Goal: Task Accomplishment & Management: Manage account settings

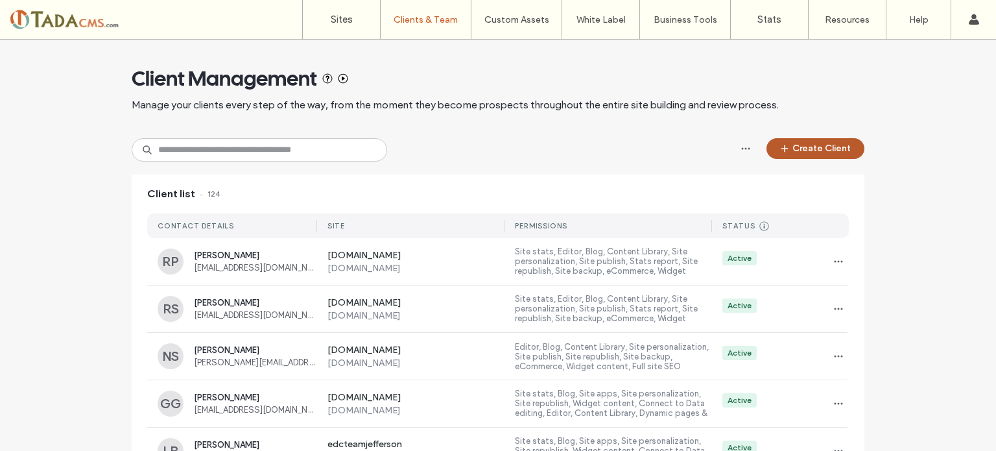
click at [813, 155] on button "Create Client" at bounding box center [816, 148] width 98 height 21
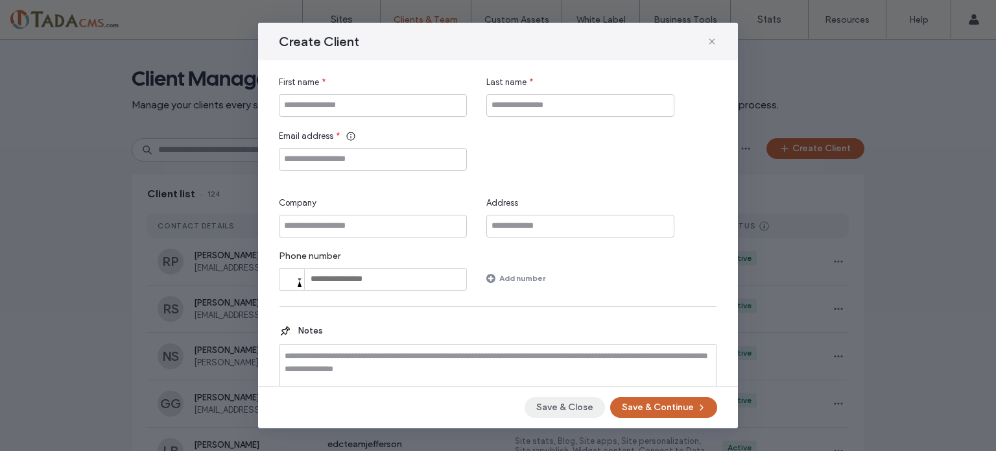
click at [579, 412] on button "Save & Close" at bounding box center [565, 407] width 80 height 21
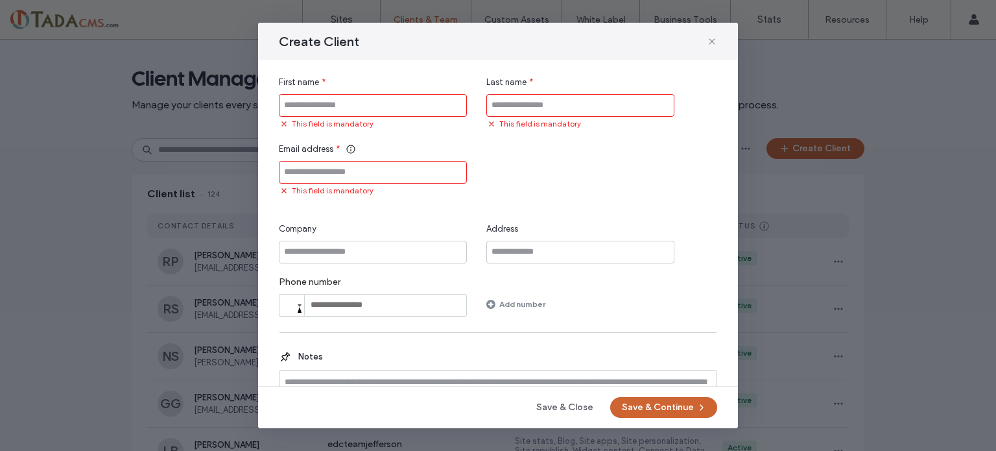
drag, startPoint x: 270, startPoint y: 8, endPoint x: 461, endPoint y: 236, distance: 297.4
click at [280, 11] on div "Create Client First name * This field is mandatory Last name * This field is ma…" at bounding box center [498, 225] width 996 height 451
drag, startPoint x: 553, startPoint y: 414, endPoint x: 571, endPoint y: 378, distance: 40.6
click at [555, 414] on button "Save & Close" at bounding box center [565, 407] width 80 height 21
click at [711, 42] on use at bounding box center [712, 41] width 6 height 6
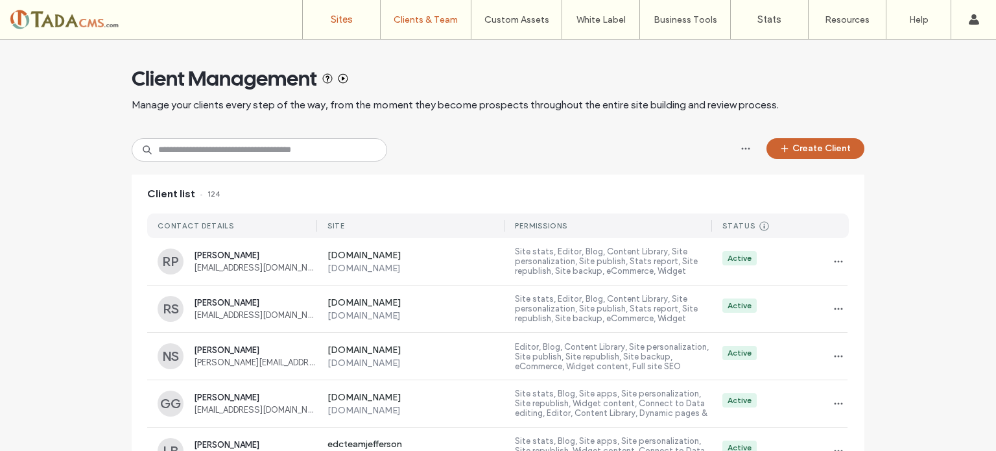
click at [346, 19] on label "Sites" at bounding box center [342, 20] width 22 height 12
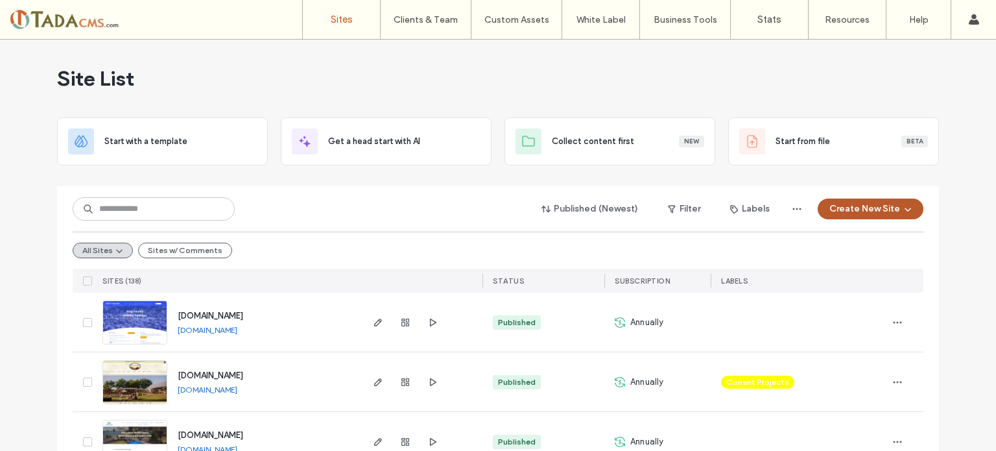
click at [864, 207] on button "Create New Site" at bounding box center [871, 208] width 106 height 21
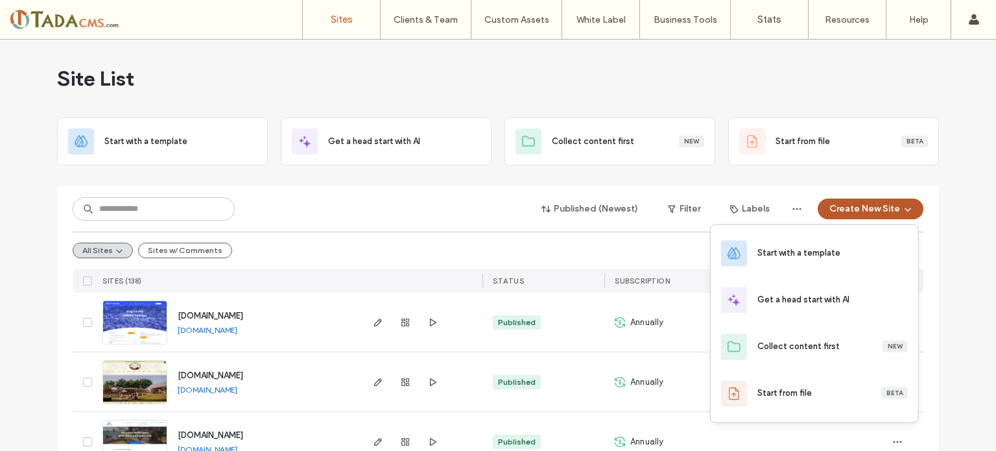
click at [852, 206] on button "Create New Site" at bounding box center [871, 208] width 106 height 21
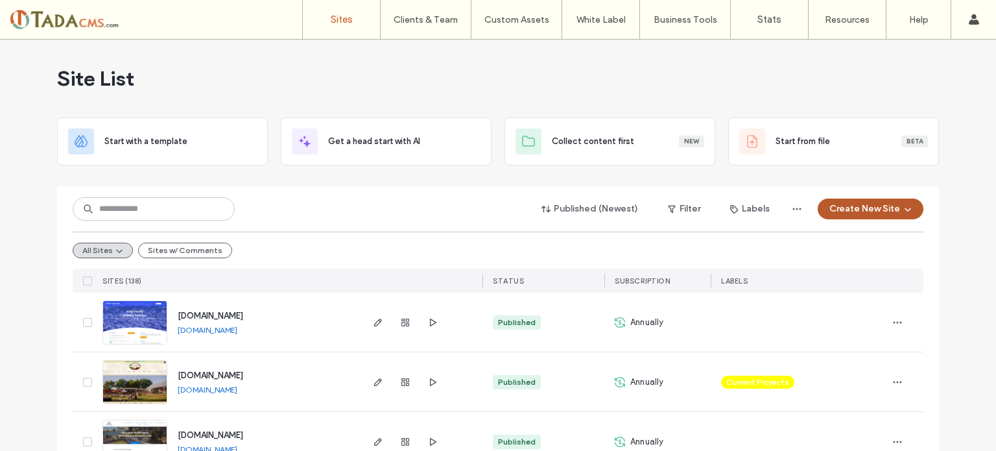
click at [852, 206] on button "Create New Site" at bounding box center [871, 208] width 106 height 21
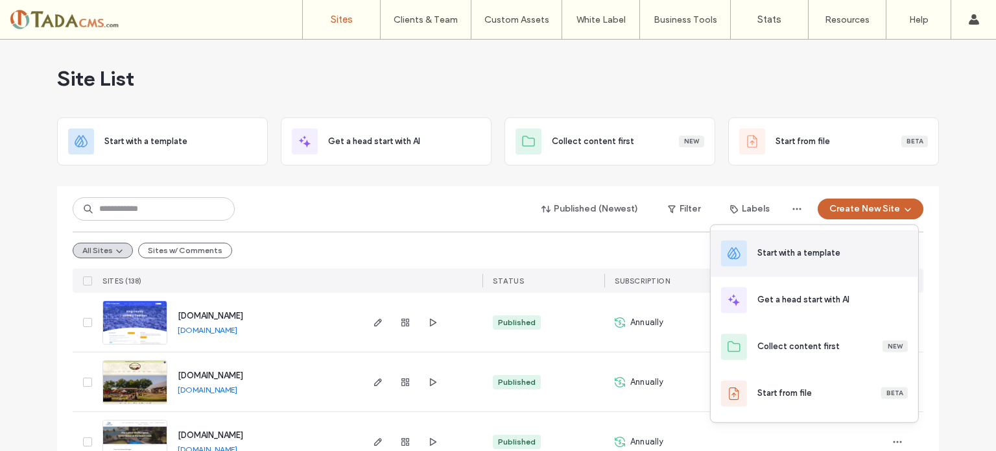
click at [821, 258] on div "Start with a template" at bounding box center [799, 252] width 83 height 13
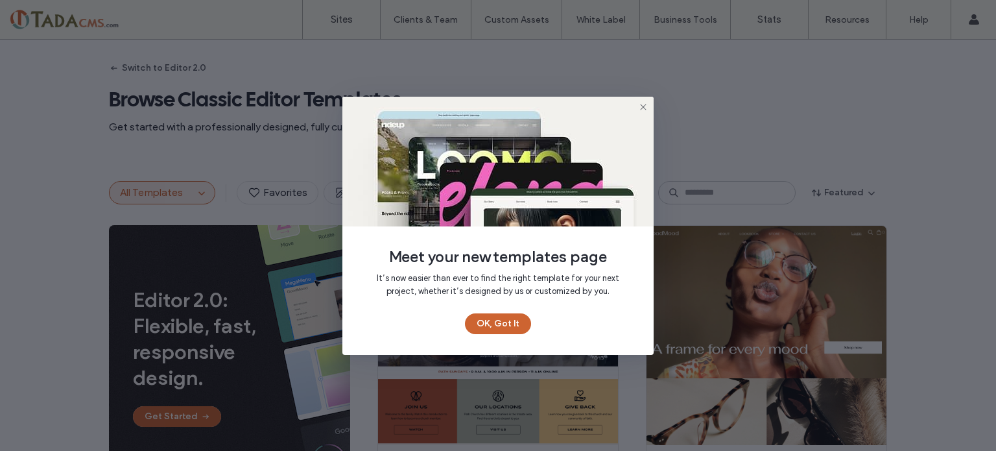
click at [644, 108] on icon at bounding box center [643, 107] width 10 height 10
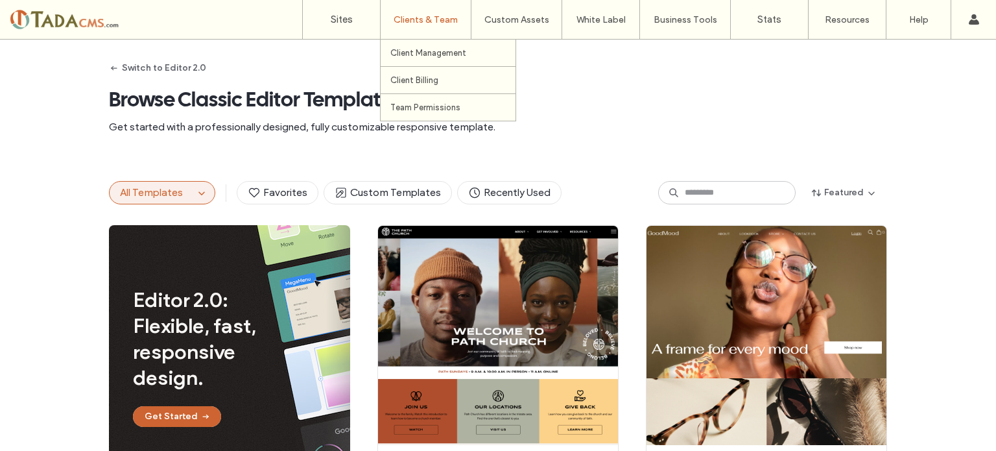
click at [430, 13] on div "Clients & Team" at bounding box center [426, 19] width 90 height 39
click at [440, 55] on label "Client Management" at bounding box center [428, 53] width 76 height 10
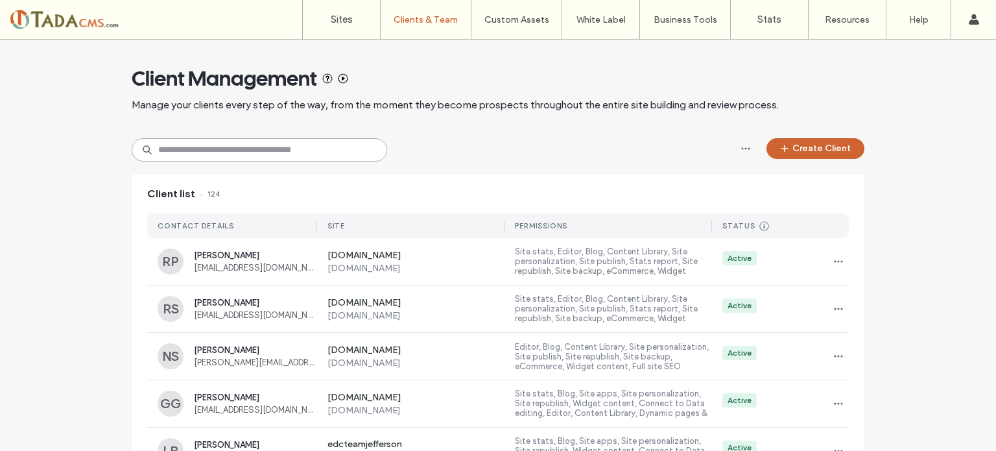
click at [272, 150] on input at bounding box center [260, 149] width 256 height 23
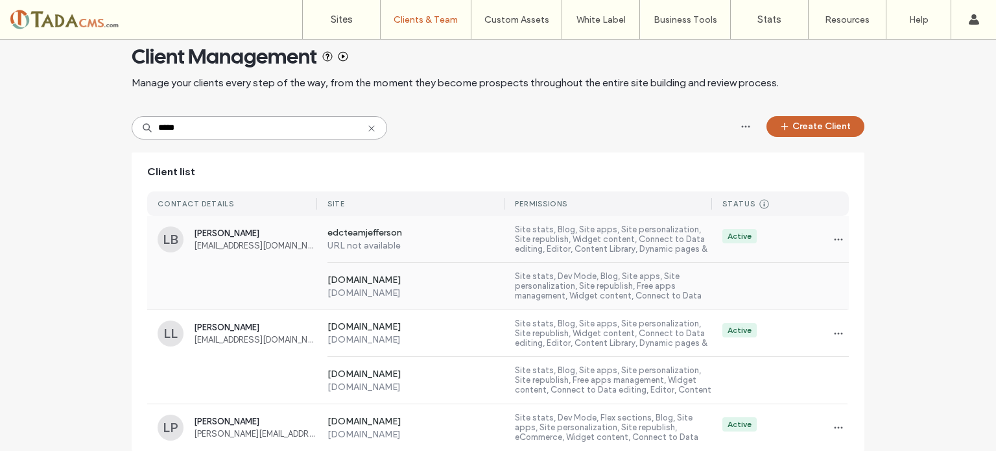
scroll to position [34, 0]
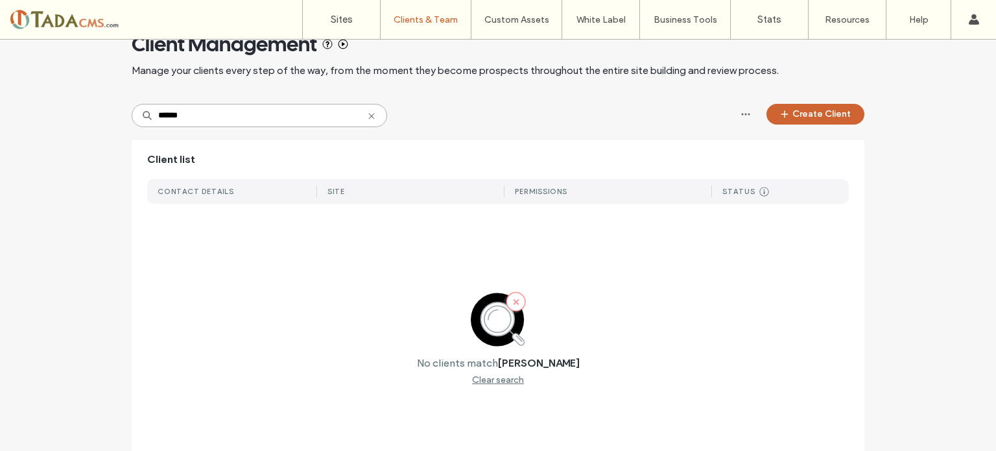
click at [172, 116] on input "******" at bounding box center [260, 115] width 256 height 23
type input "******"
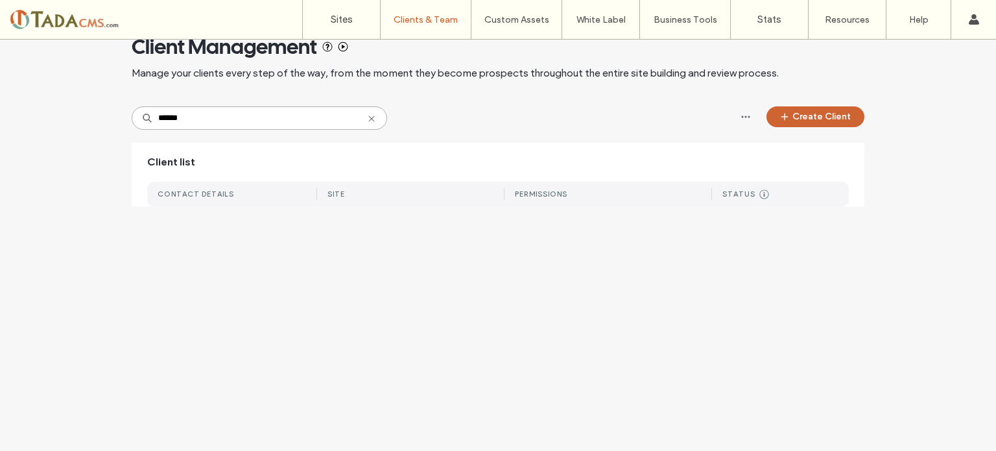
scroll to position [26, 0]
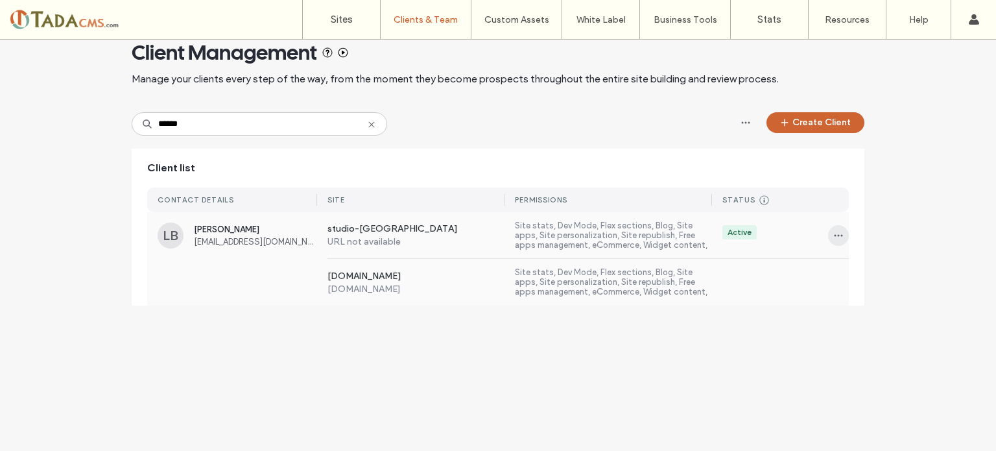
click at [837, 241] on span "button" at bounding box center [838, 235] width 21 height 21
click at [856, 266] on span "Sites & Permissions" at bounding box center [886, 268] width 73 height 13
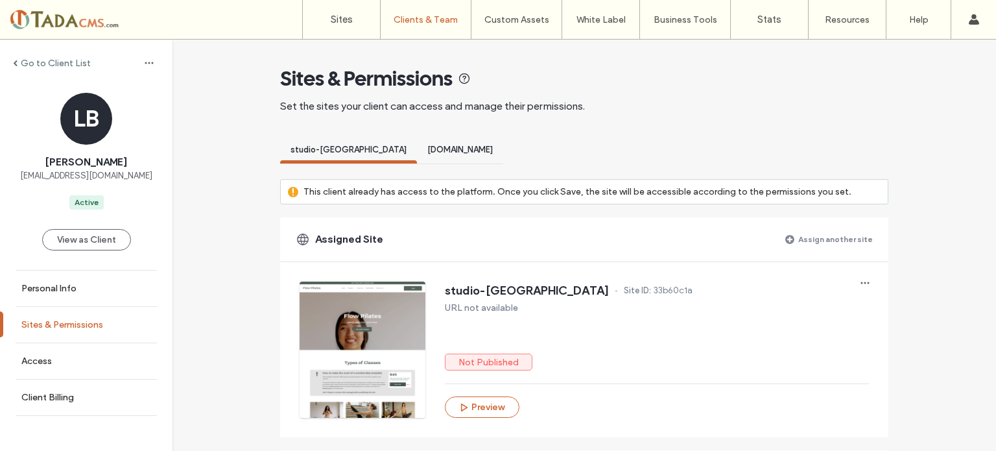
click at [71, 324] on label "Sites & Permissions" at bounding box center [62, 324] width 82 height 11
click at [791, 243] on span at bounding box center [790, 239] width 9 height 10
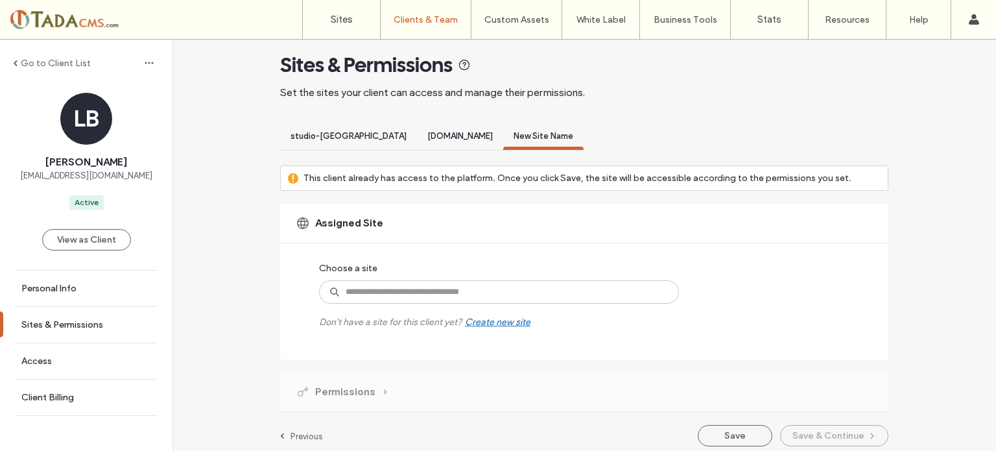
scroll to position [21, 0]
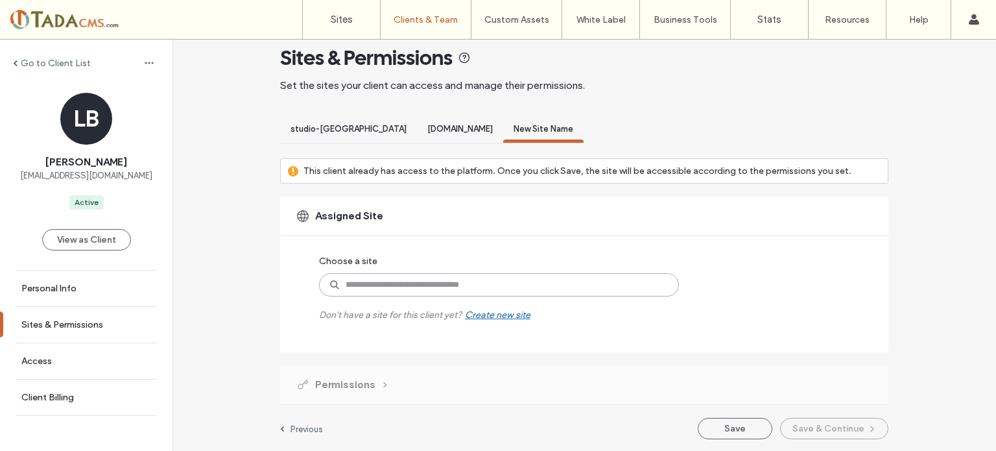
click at [540, 285] on input at bounding box center [499, 284] width 360 height 23
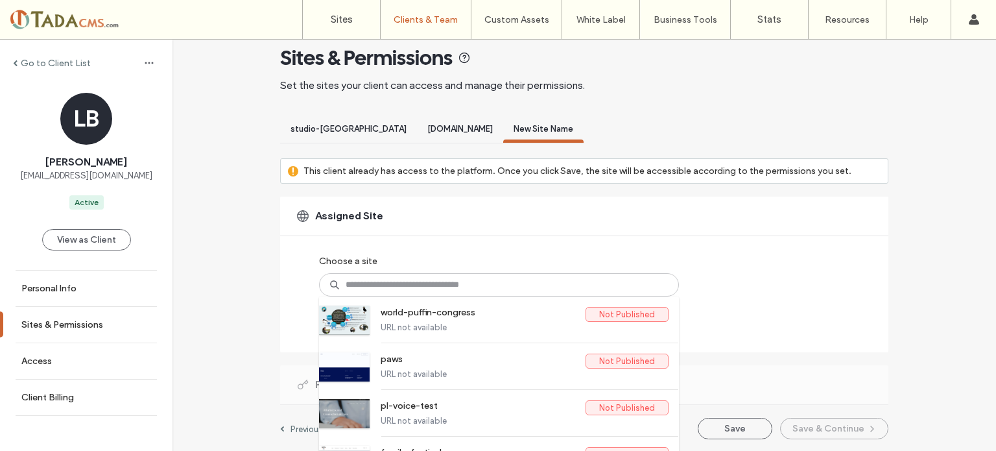
click at [228, 286] on div "Go to Client List LB [PERSON_NAME] [PERSON_NAME][EMAIL_ADDRESS][DOMAIN_NAME] Ac…" at bounding box center [585, 235] width 824 height 433
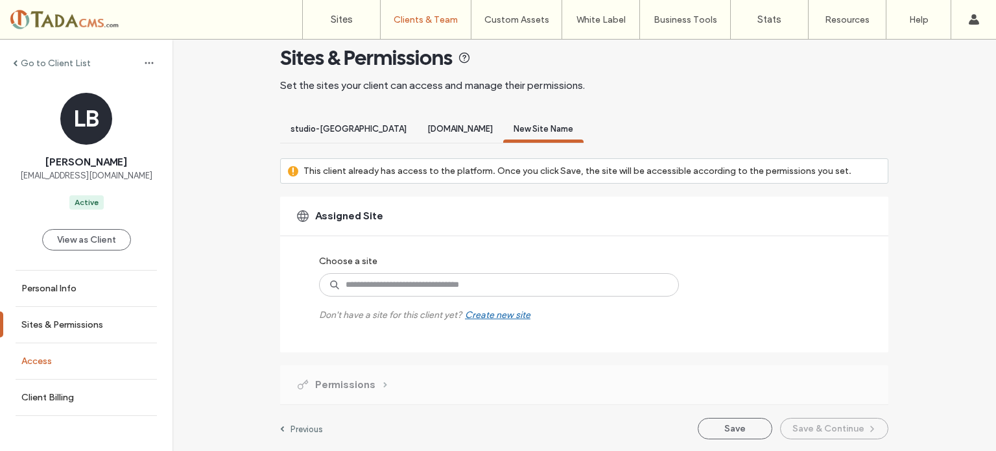
click at [49, 359] on label "Access" at bounding box center [36, 360] width 30 height 11
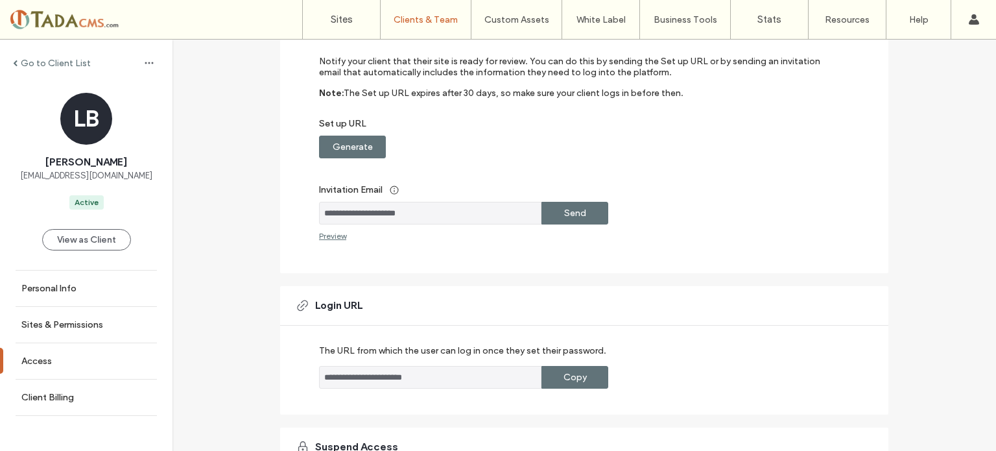
scroll to position [290, 0]
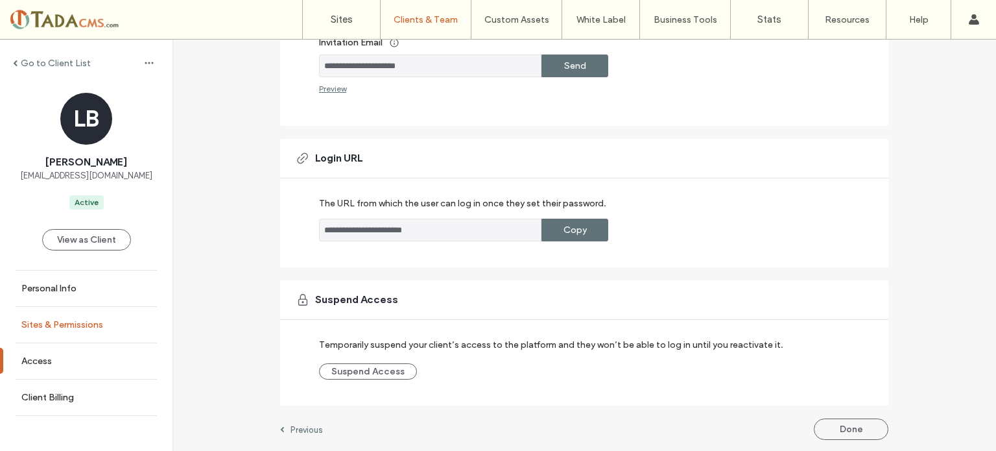
click at [71, 318] on link "Sites & Permissions" at bounding box center [86, 325] width 173 height 36
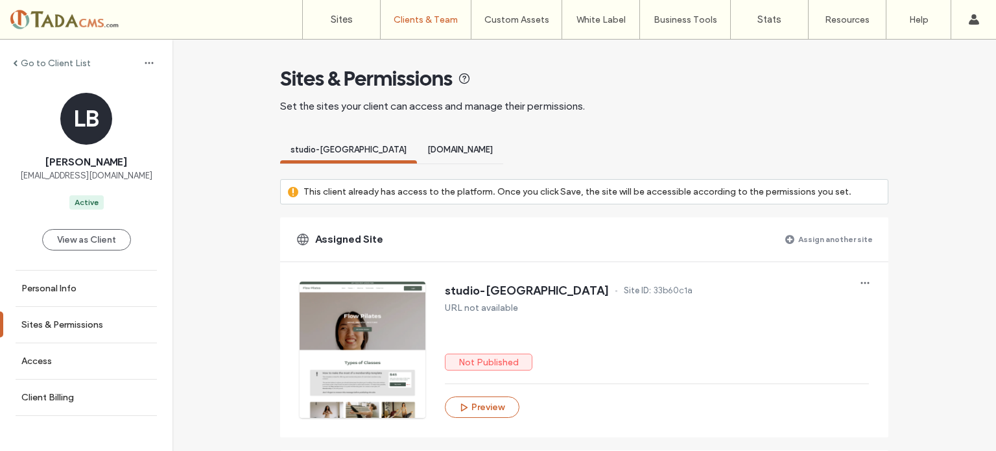
click at [848, 240] on label "Assign another site" at bounding box center [836, 239] width 75 height 23
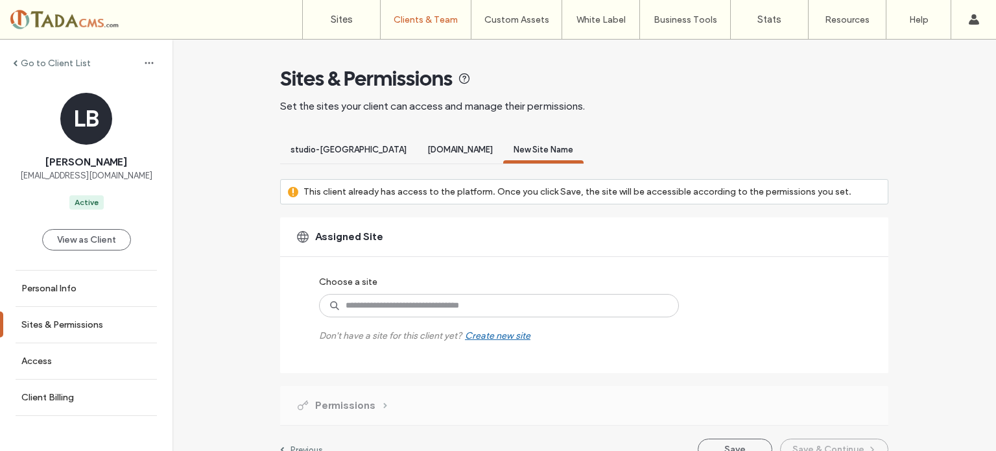
click at [488, 334] on div "Create new site" at bounding box center [498, 335] width 66 height 11
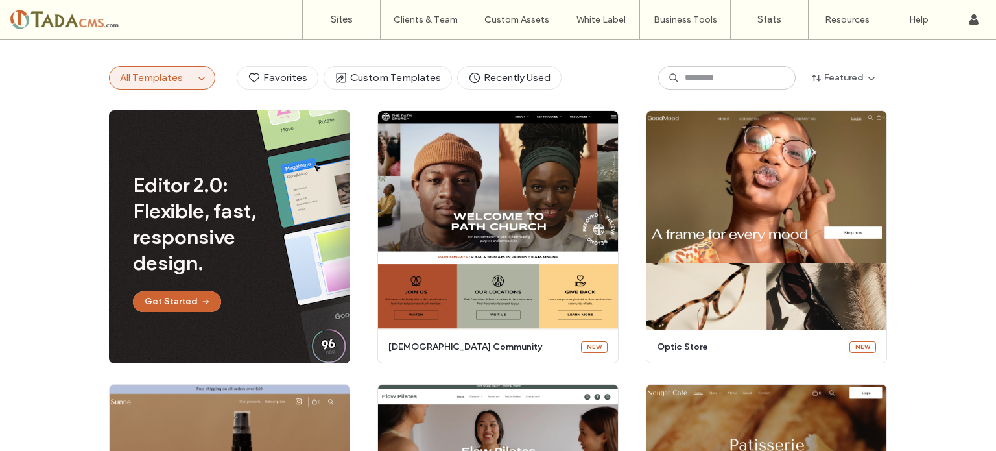
scroll to position [99, 0]
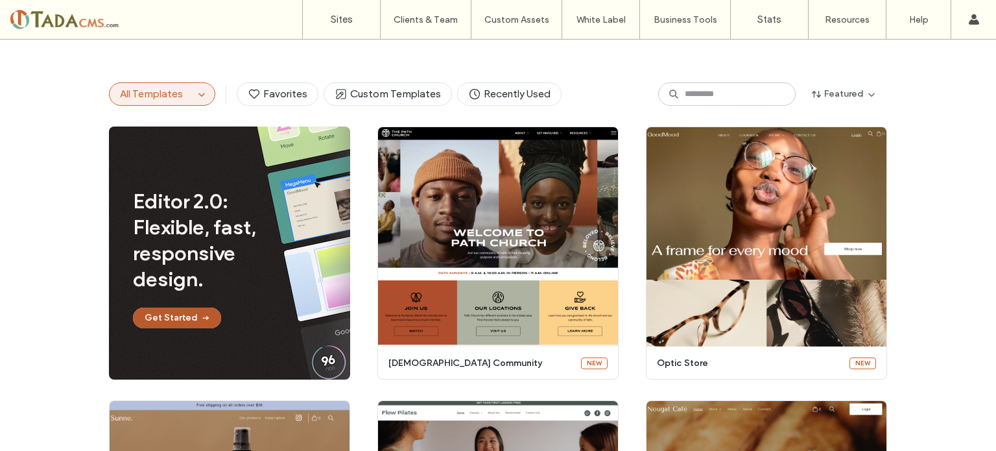
click at [182, 313] on button "Get Started" at bounding box center [177, 317] width 88 height 21
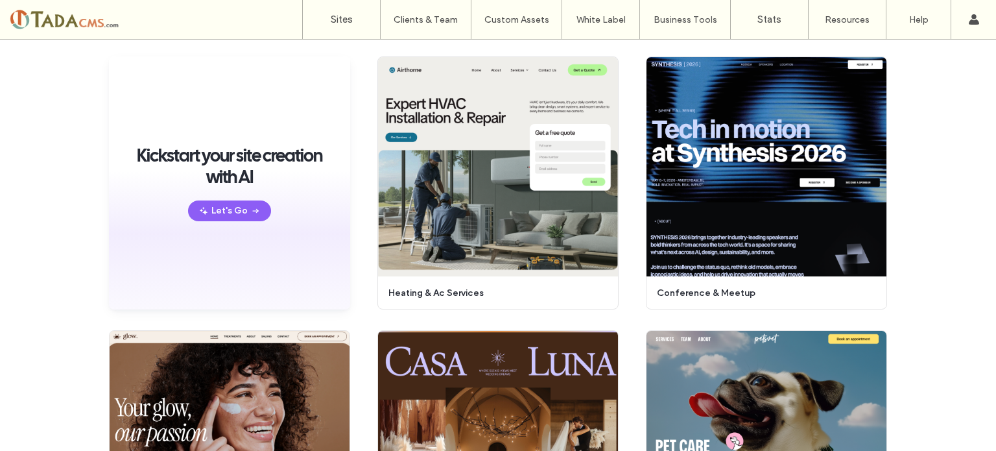
scroll to position [0, 0]
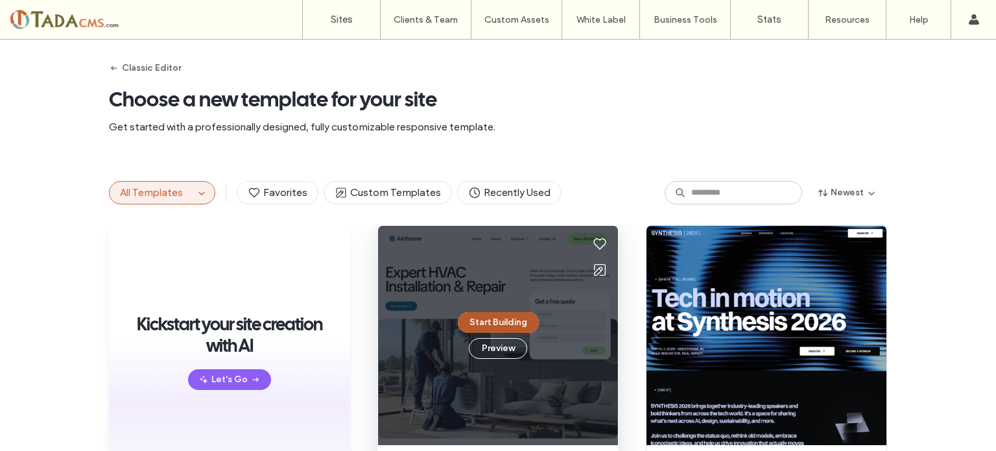
click at [509, 321] on button "Start Building" at bounding box center [498, 322] width 81 height 21
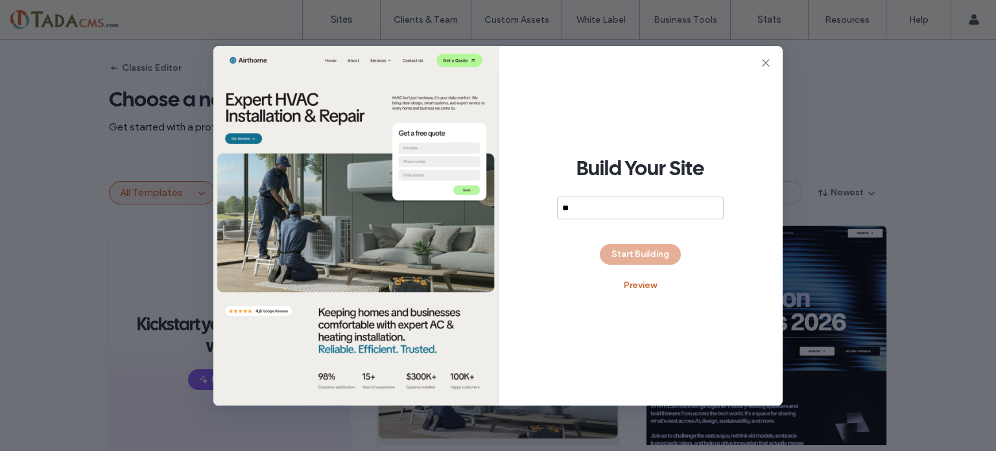
type input "*"
type input "*******"
click at [625, 255] on button "Start Building" at bounding box center [640, 254] width 81 height 21
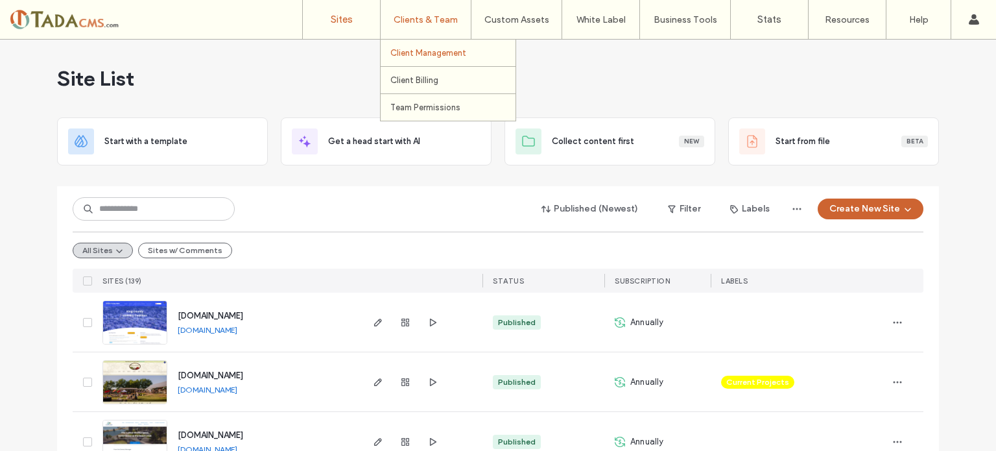
click at [413, 55] on label "Client Management" at bounding box center [428, 53] width 76 height 10
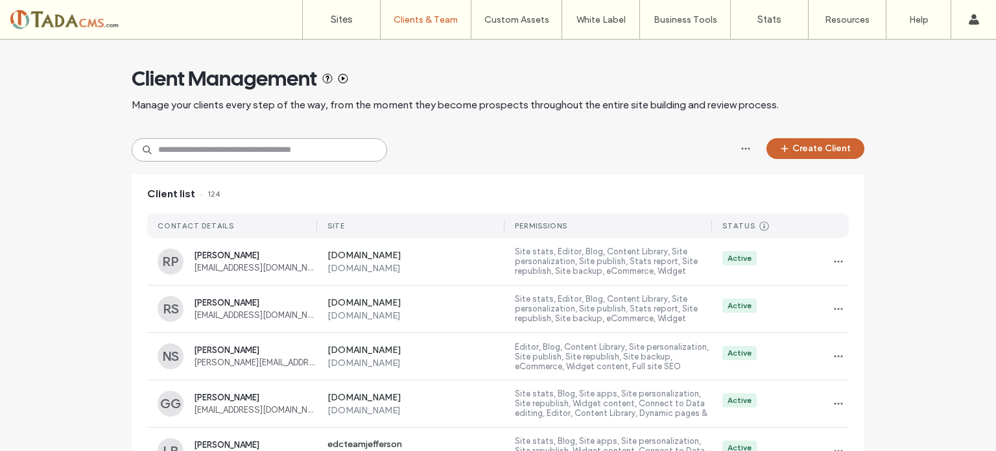
click at [228, 154] on input at bounding box center [260, 149] width 256 height 23
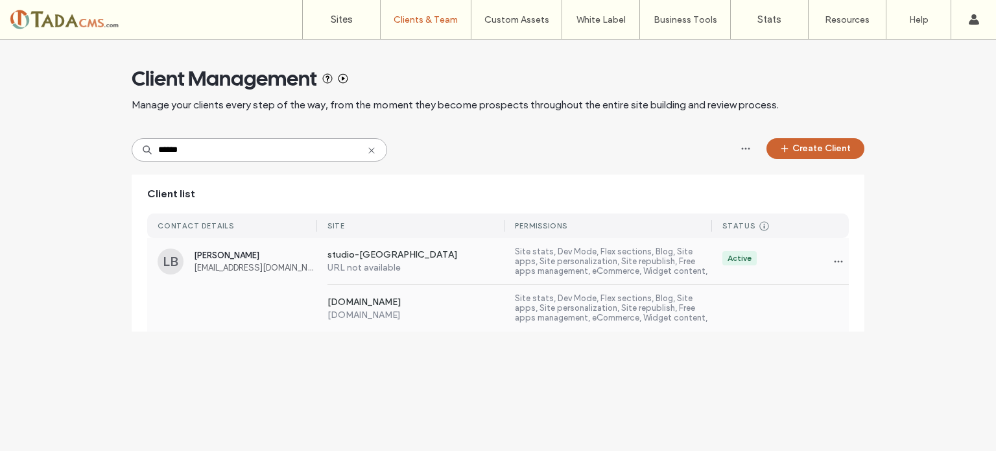
type input "******"
click at [200, 255] on span "[PERSON_NAME]" at bounding box center [255, 255] width 123 height 10
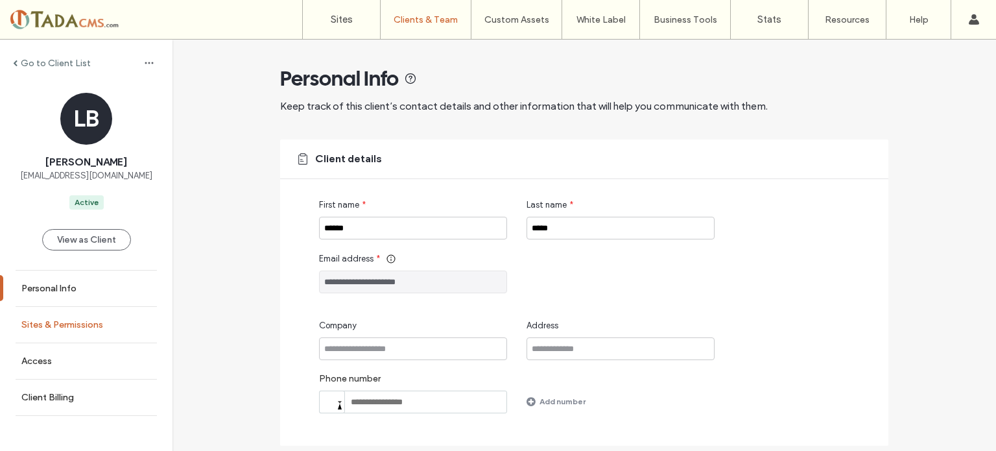
click at [67, 321] on label "Sites & Permissions" at bounding box center [62, 324] width 82 height 11
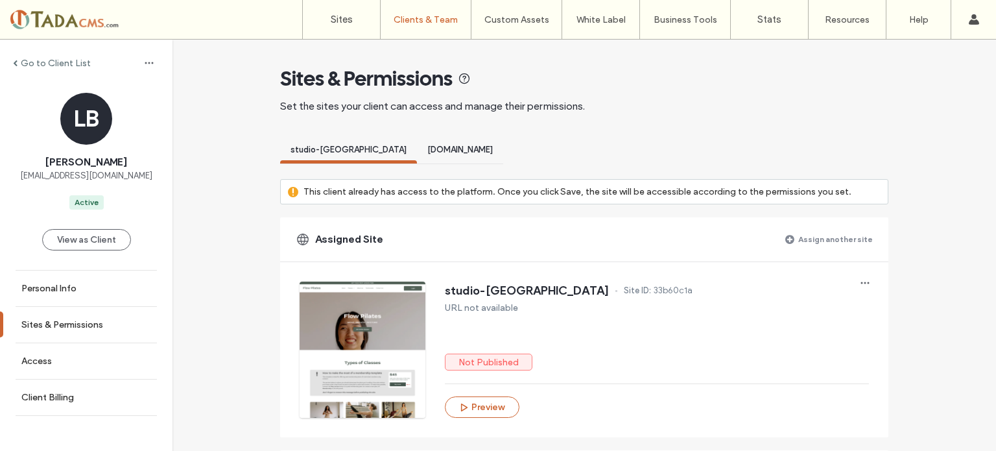
click at [843, 238] on label "Assign another site" at bounding box center [836, 239] width 75 height 23
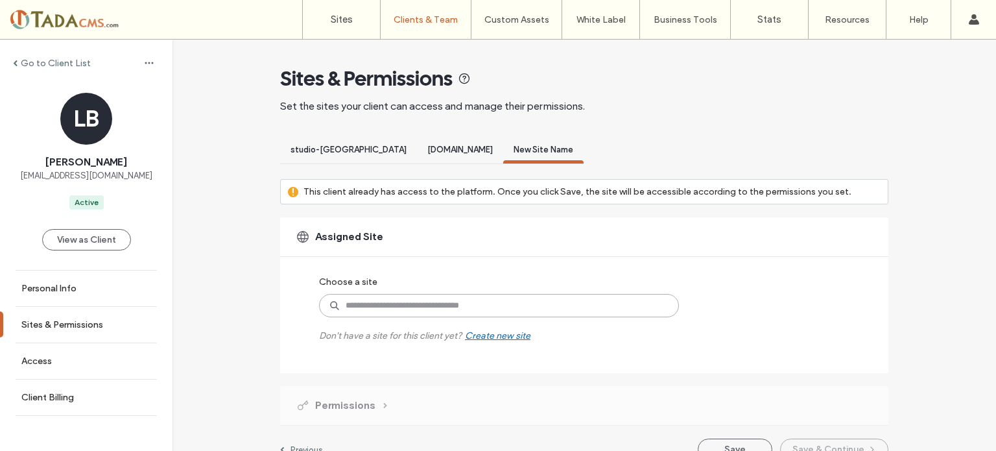
click at [405, 306] on input at bounding box center [499, 305] width 360 height 23
type input "****"
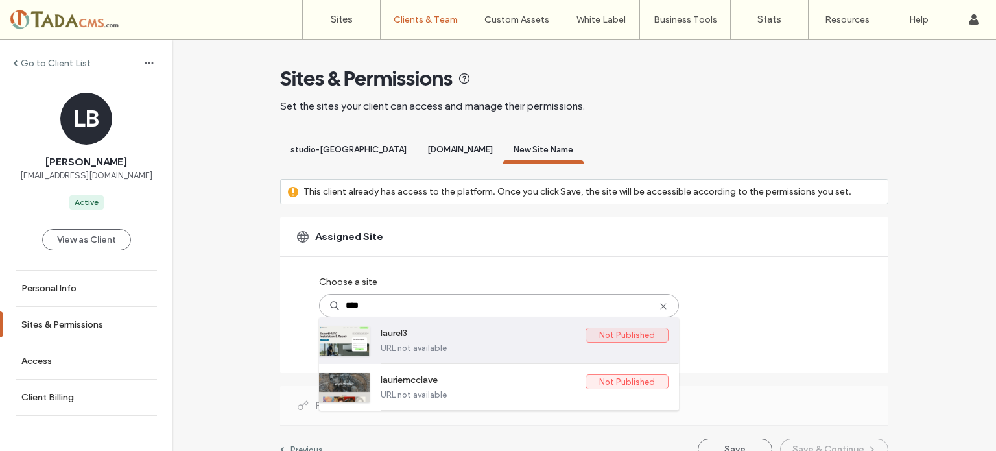
click at [351, 348] on div at bounding box center [344, 340] width 51 height 29
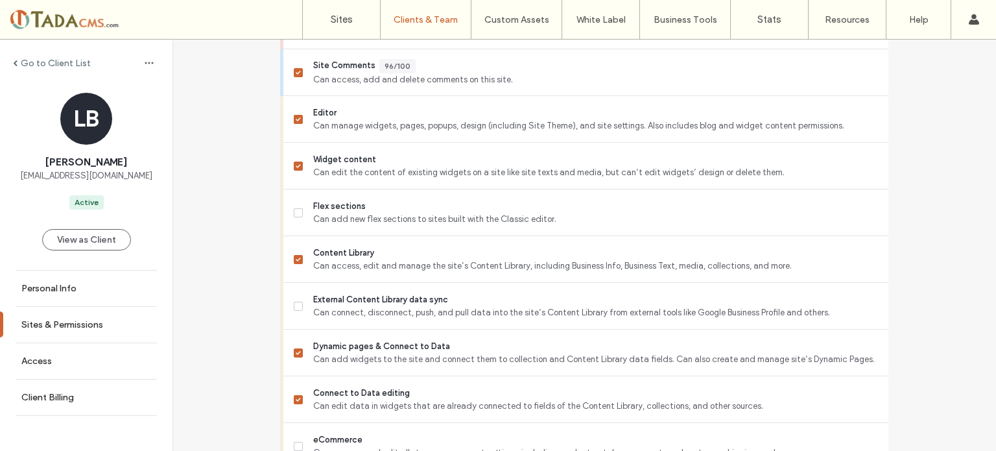
scroll to position [584, 0]
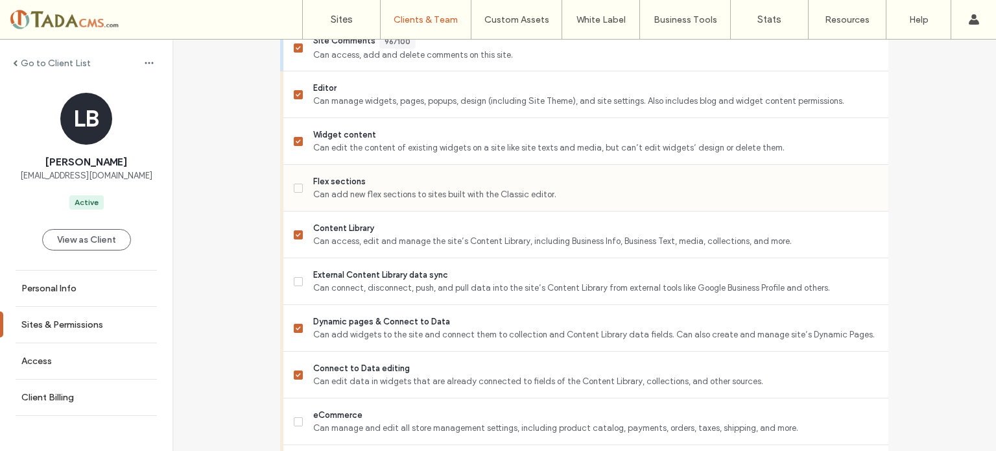
click at [392, 186] on span "Flex sections" at bounding box center [595, 181] width 565 height 13
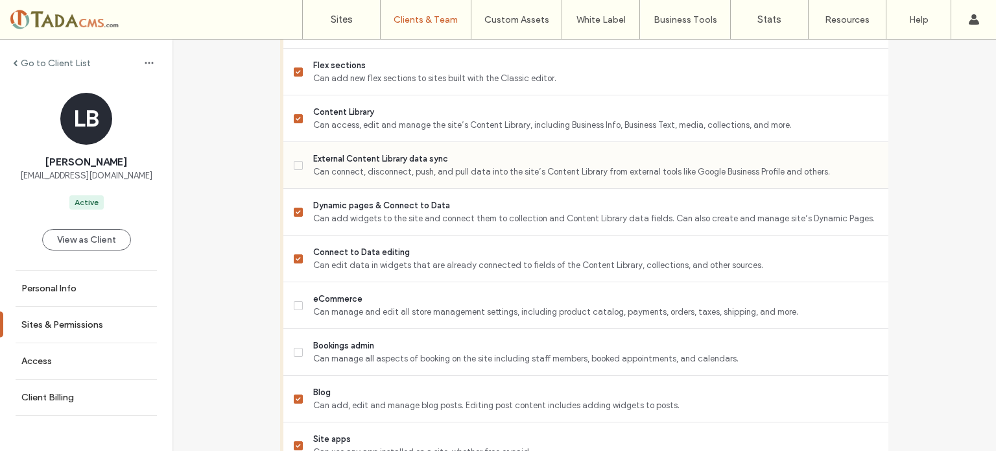
scroll to position [714, 0]
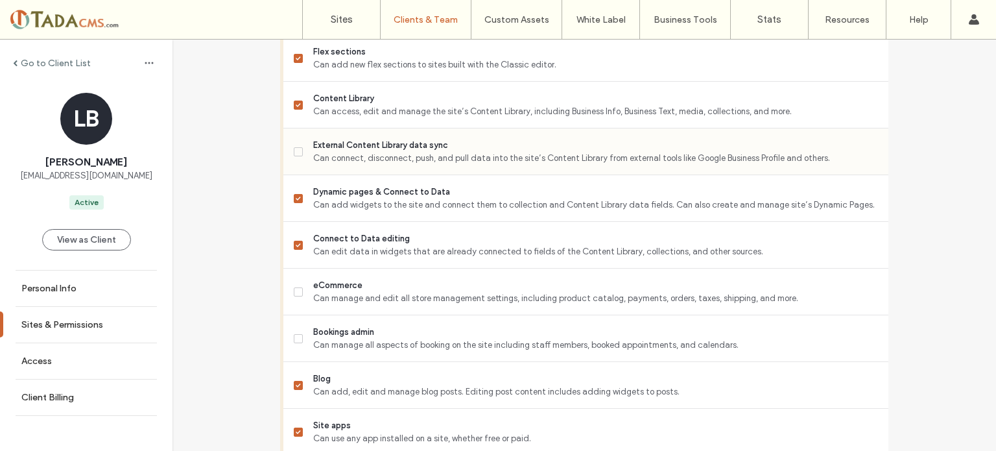
click at [428, 152] on span "Can connect, disconnect, push, and pull data into the site’s Content Library fr…" at bounding box center [595, 158] width 565 height 13
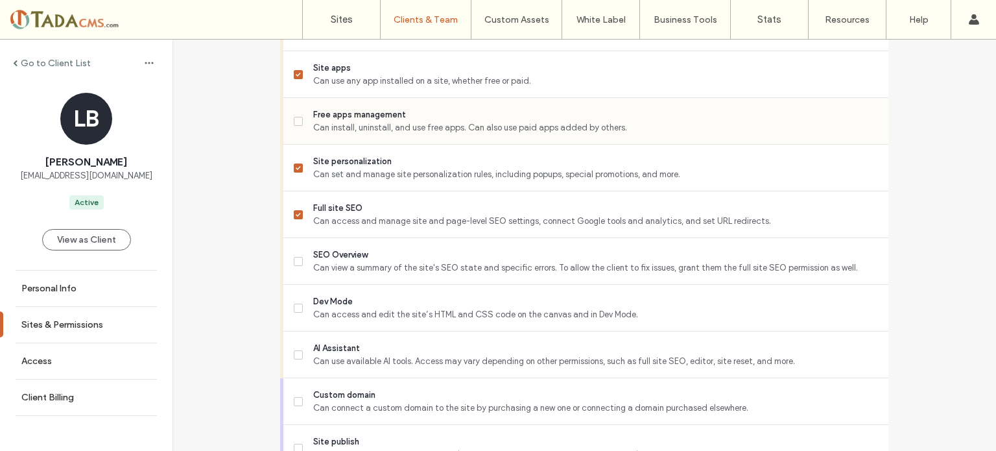
scroll to position [1103, 0]
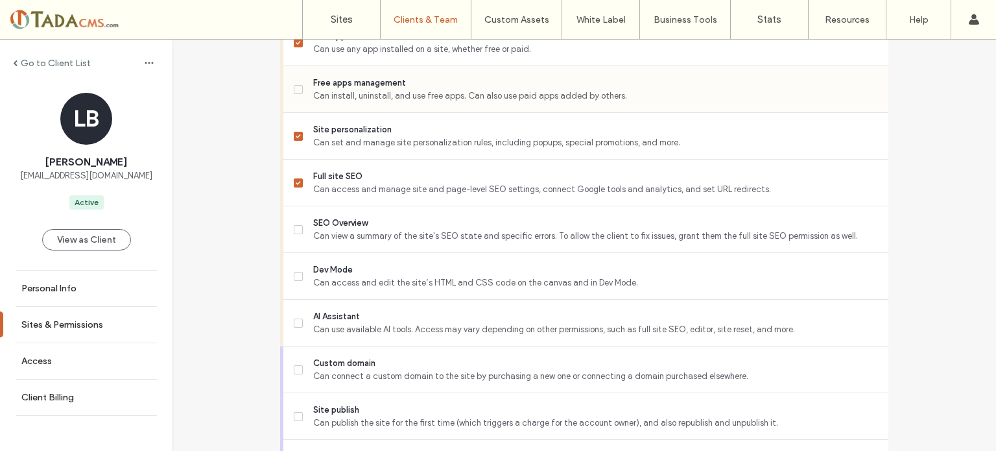
click at [429, 86] on span "Free apps management" at bounding box center [595, 83] width 565 height 13
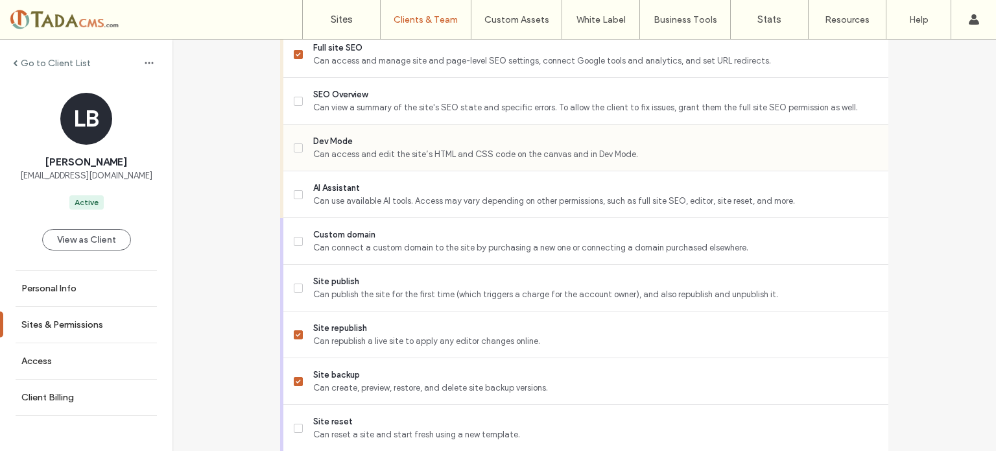
scroll to position [1232, 0]
click at [479, 147] on span "Can access and edit the site’s HTML and CSS code on the canvas and in Dev Mode." at bounding box center [595, 153] width 565 height 13
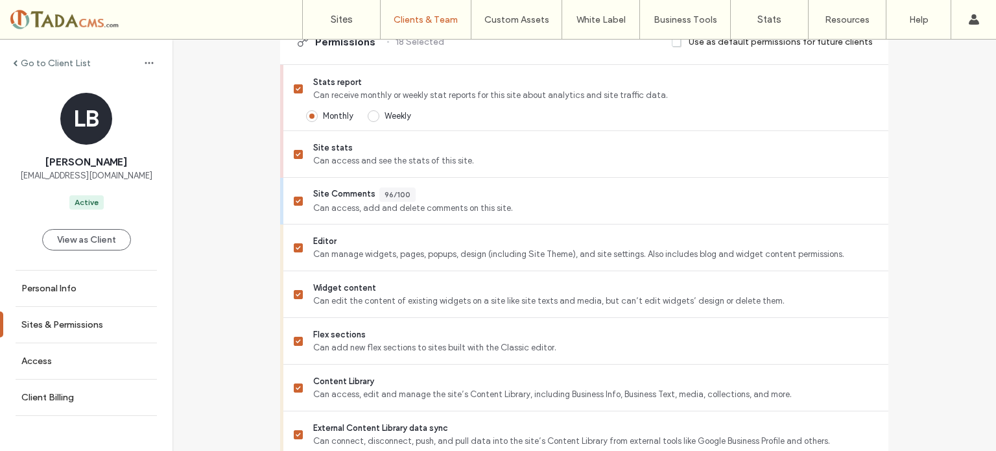
scroll to position [369, 0]
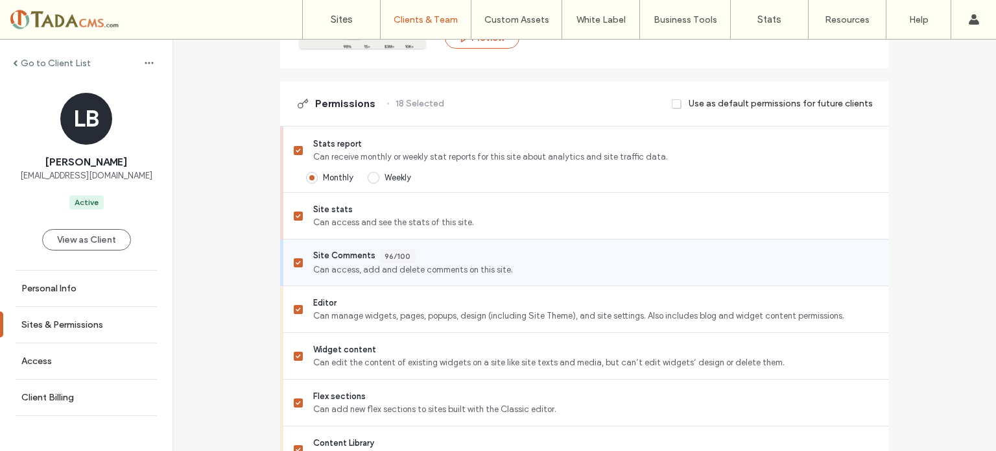
click at [294, 258] on span at bounding box center [298, 262] width 9 height 9
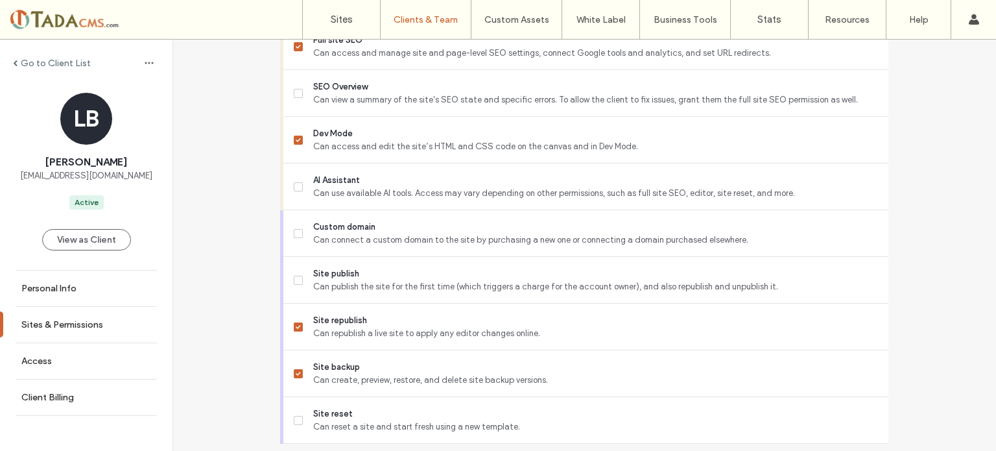
scroll to position [1277, 0]
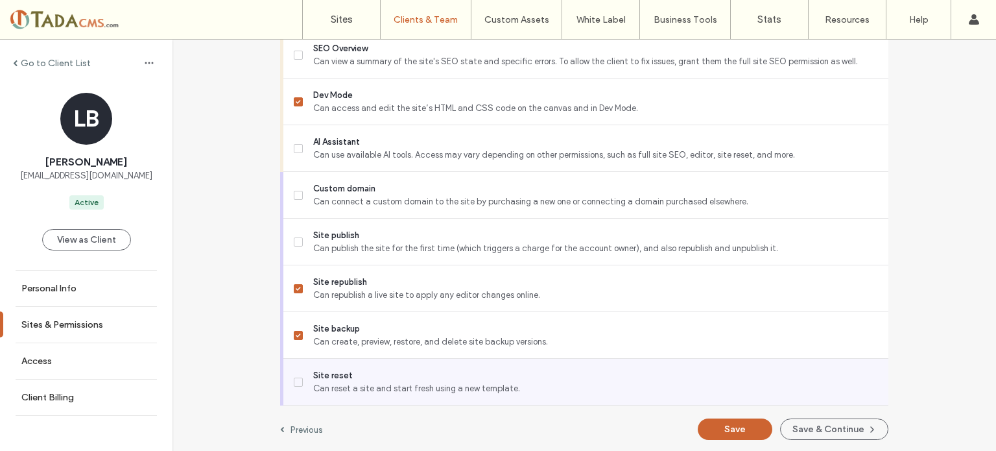
click at [392, 382] on span "Can reset a site and start fresh using a new template." at bounding box center [595, 388] width 565 height 13
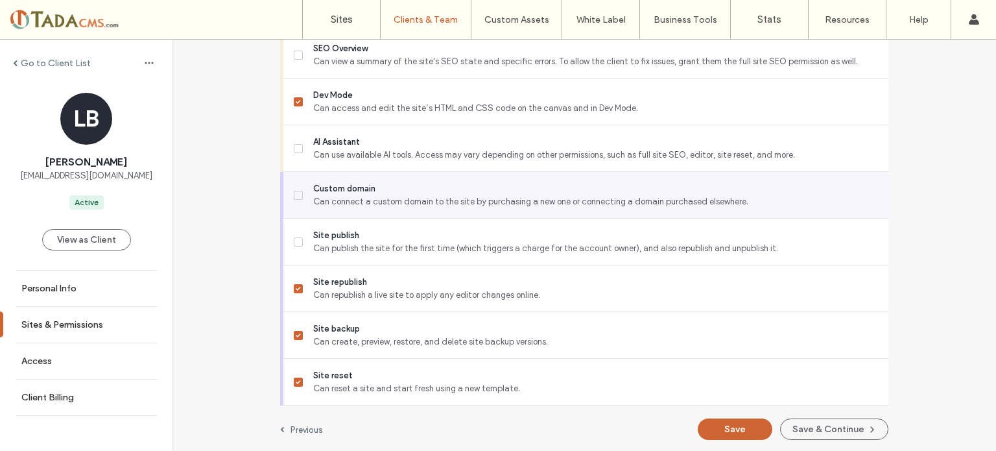
click at [389, 199] on span "Can connect a custom domain to the site by purchasing a new one or connecting a…" at bounding box center [595, 201] width 565 height 13
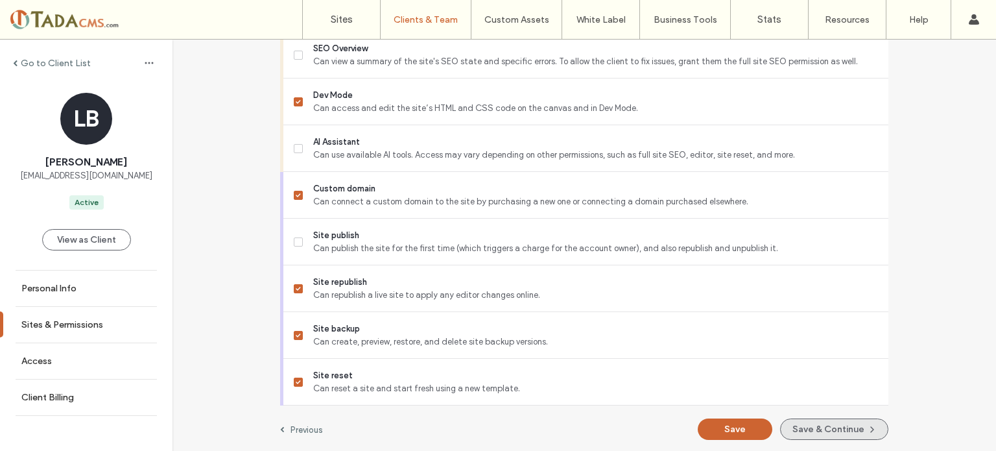
click at [832, 425] on button "Save & Continue" at bounding box center [834, 428] width 108 height 21
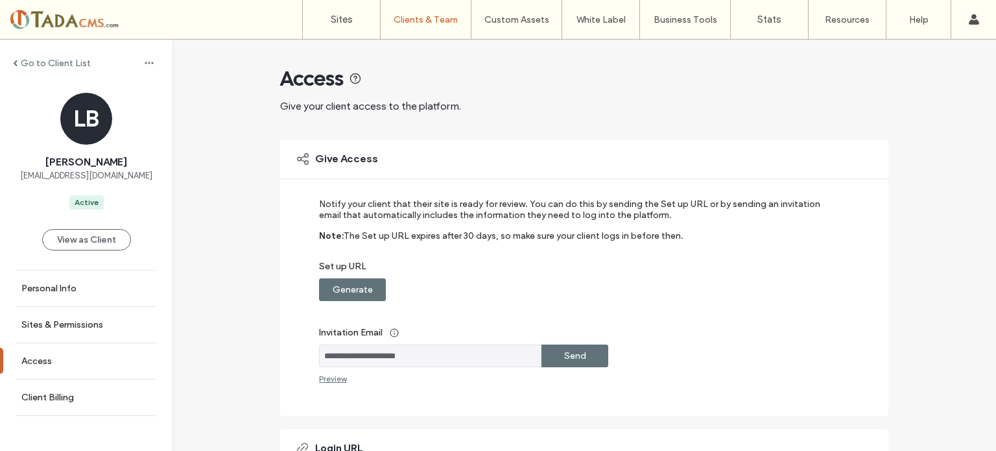
click at [565, 353] on label "Send" at bounding box center [575, 356] width 22 height 24
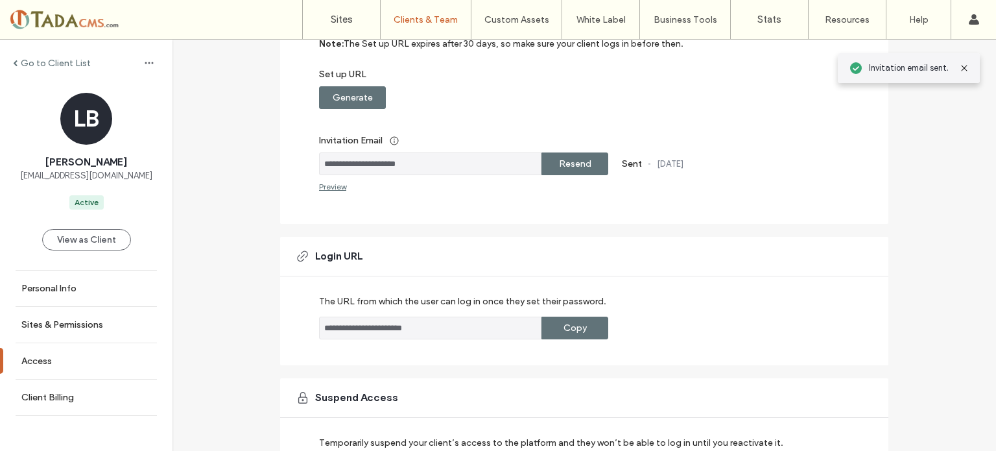
scroll to position [290, 0]
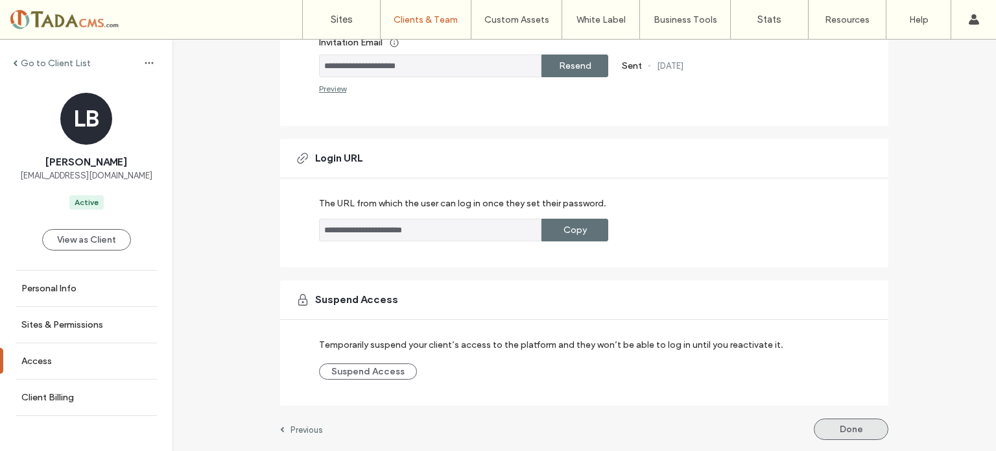
click at [850, 432] on button "Done" at bounding box center [851, 428] width 75 height 21
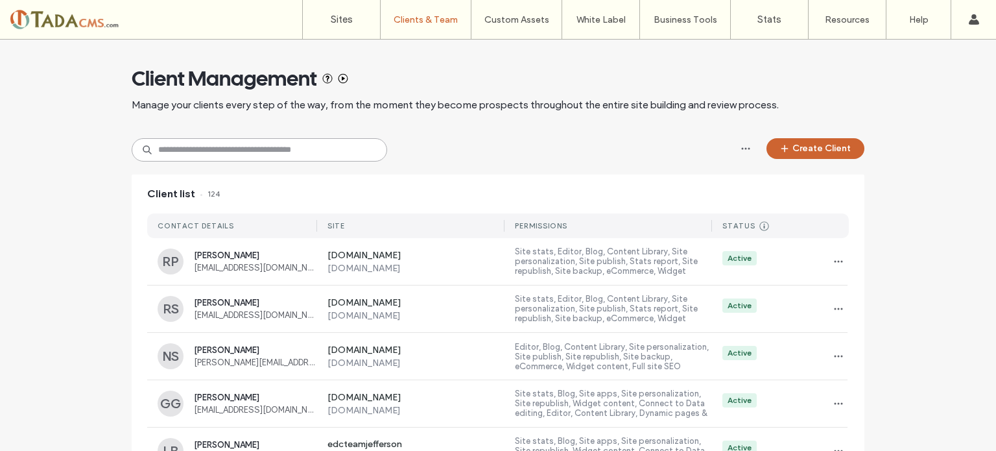
click at [255, 145] on input at bounding box center [260, 149] width 256 height 23
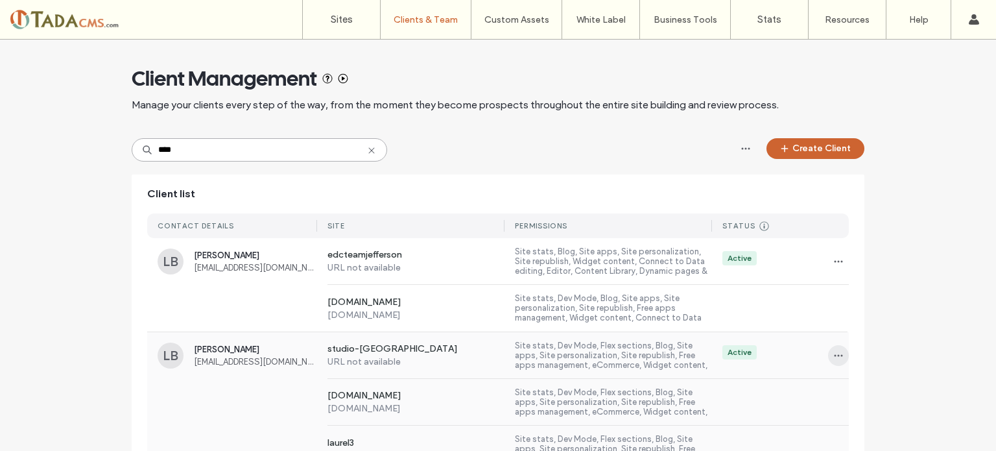
type input "****"
click at [834, 357] on icon "button" at bounding box center [839, 355] width 10 height 10
click at [223, 347] on span "[PERSON_NAME]" at bounding box center [255, 349] width 123 height 10
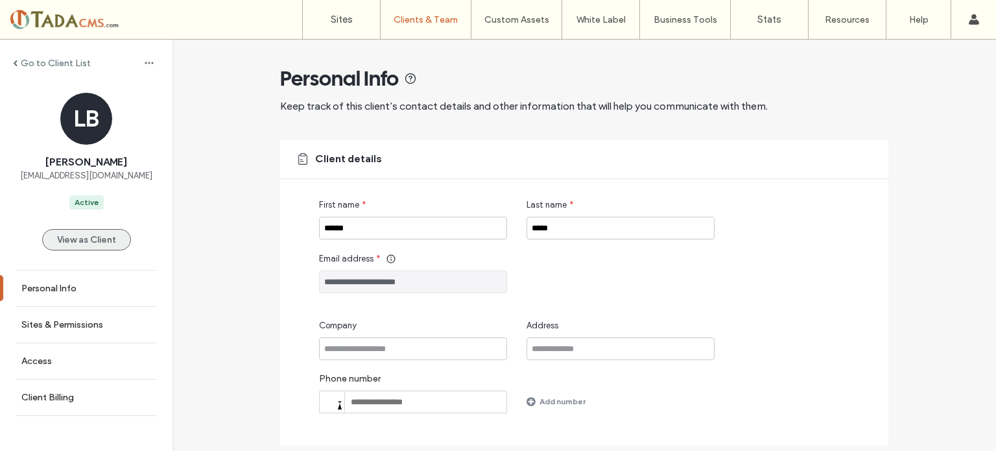
click at [52, 242] on button "View as Client" at bounding box center [86, 239] width 89 height 21
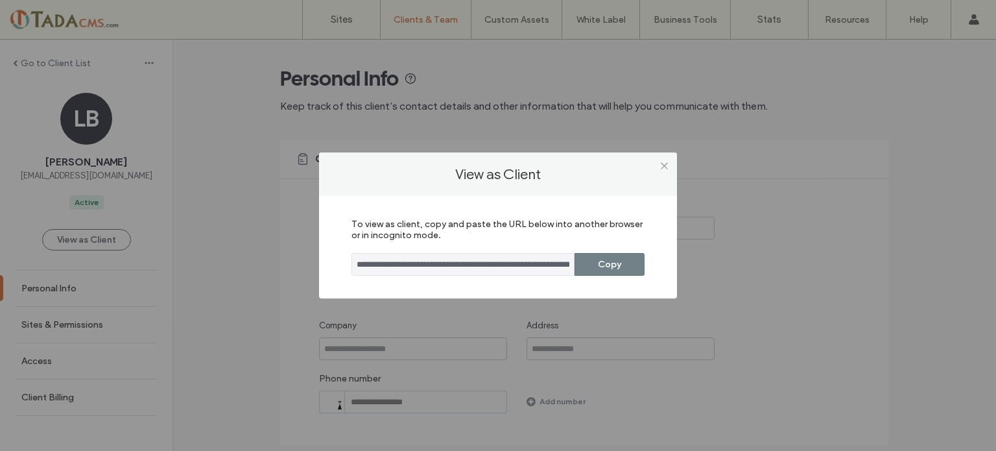
click at [619, 261] on button "Copy" at bounding box center [610, 264] width 70 height 23
click at [629, 269] on button "Copy" at bounding box center [610, 264] width 70 height 23
click at [664, 162] on icon at bounding box center [665, 166] width 10 height 10
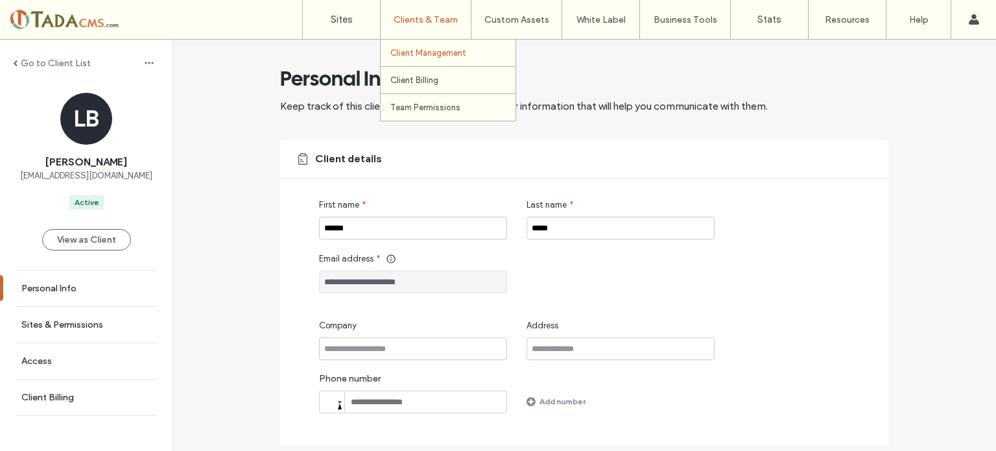
click at [410, 53] on label "Client Management" at bounding box center [428, 53] width 76 height 10
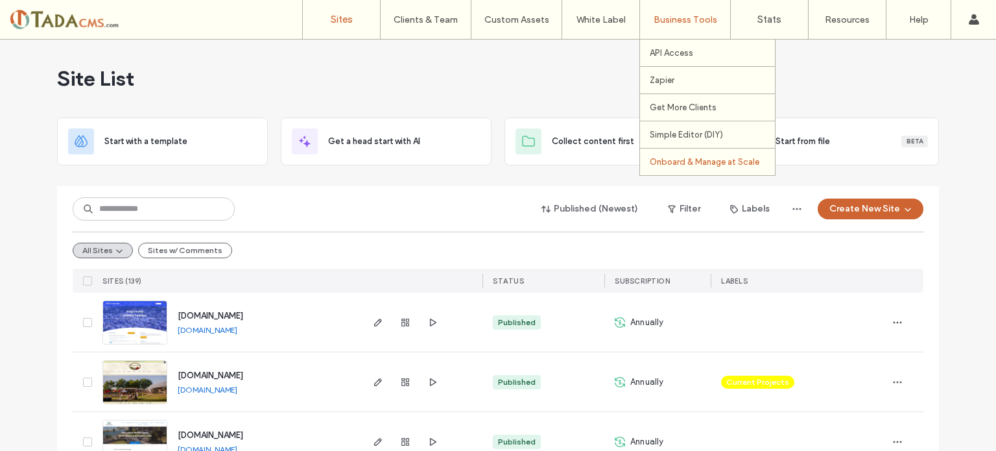
click at [690, 157] on label "Onboard & Manage at Scale" at bounding box center [705, 162] width 110 height 10
